Goal: Navigation & Orientation: Find specific page/section

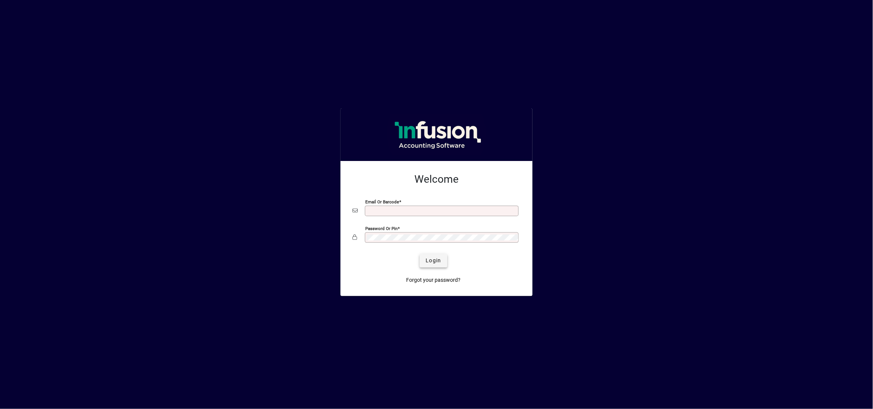
type input "**********"
click at [443, 261] on span "submit" at bounding box center [433, 261] width 27 height 18
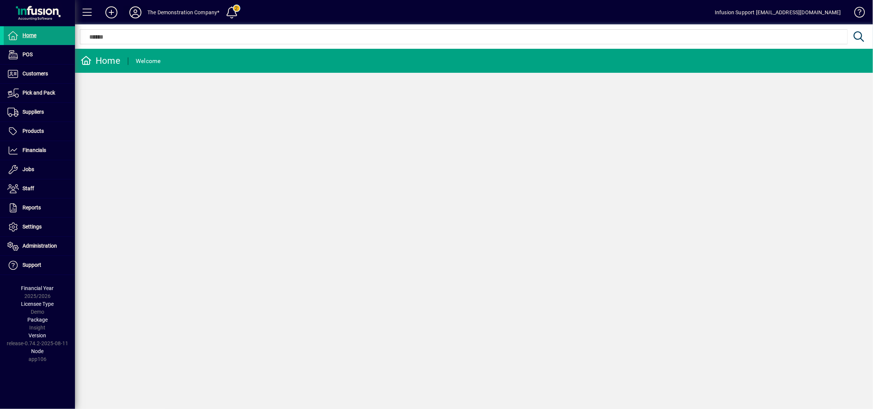
click at [137, 14] on icon at bounding box center [135, 12] width 15 height 12
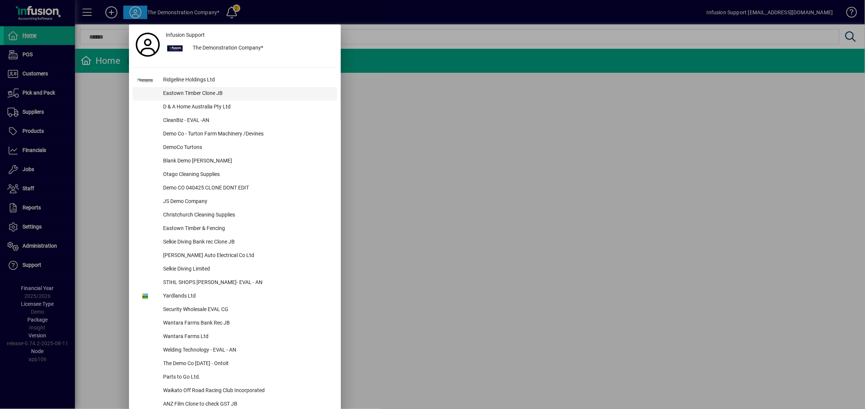
click at [206, 93] on div "Eastown Timber Clone JB" at bounding box center [247, 94] width 180 height 14
